Goal: Task Accomplishment & Management: Use online tool/utility

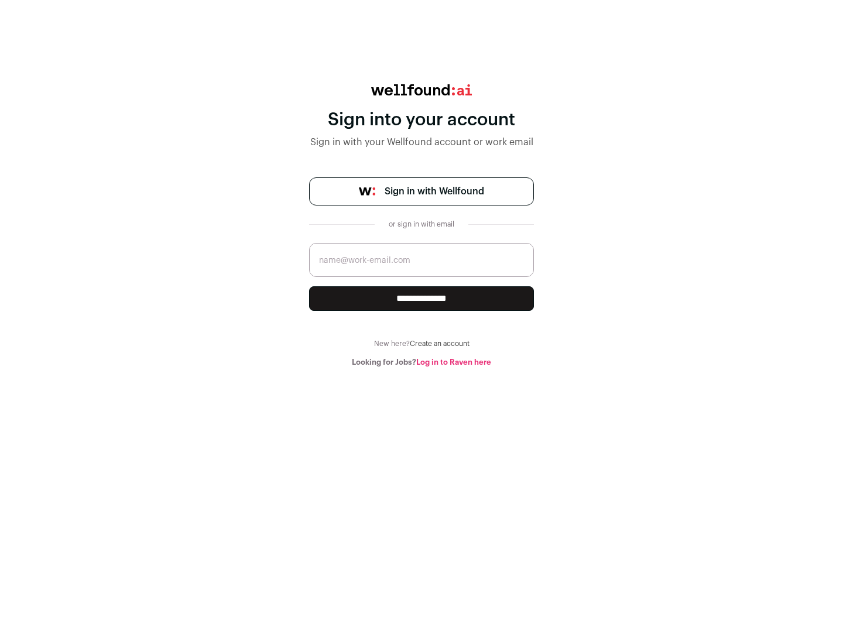
click at [434, 191] on span "Sign in with Wellfound" at bounding box center [435, 191] width 100 height 14
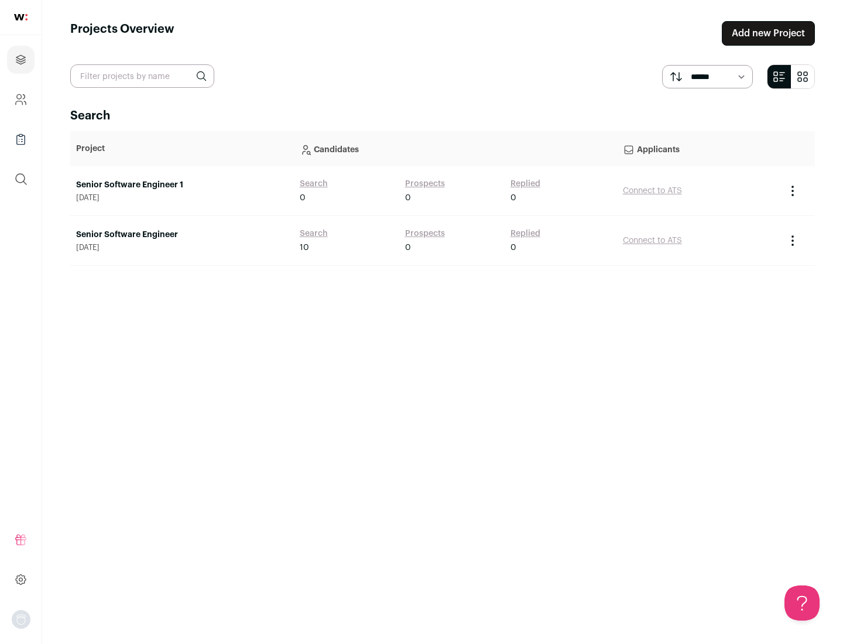
click at [181, 235] on link "Senior Software Engineer" at bounding box center [182, 235] width 212 height 12
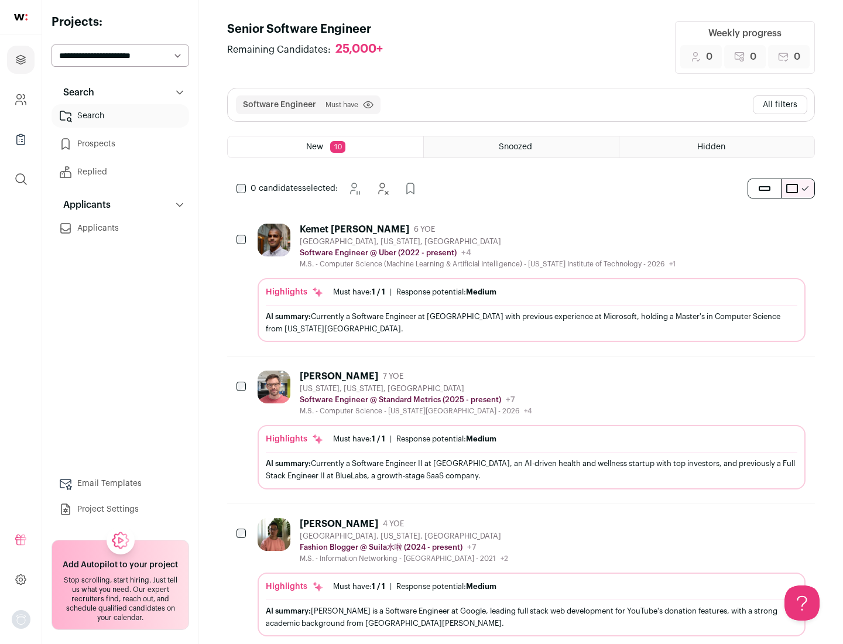
click at [521, 283] on div "Highlights Must have: 1 / 1 How many must haves have been fulfilled? | Response…" at bounding box center [532, 310] width 548 height 64
